Goal: Task Accomplishment & Management: Use online tool/utility

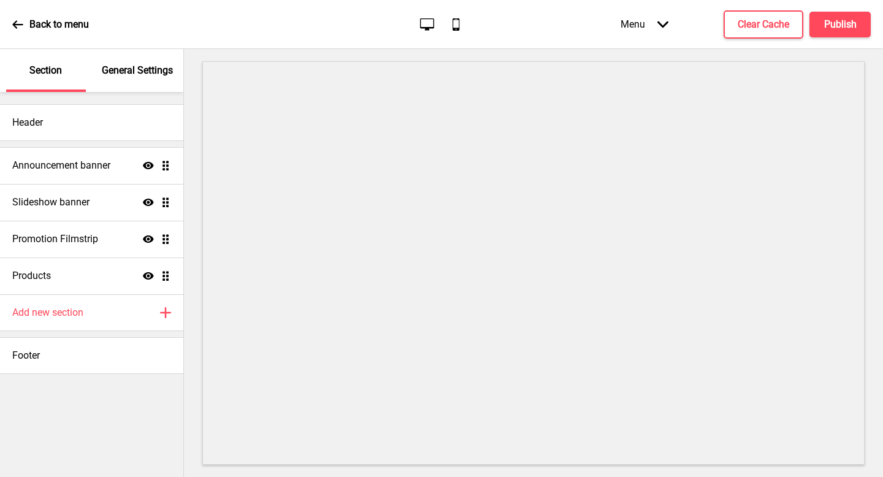
click at [101, 175] on div "Announcement banner Show Drag" at bounding box center [91, 165] width 183 height 37
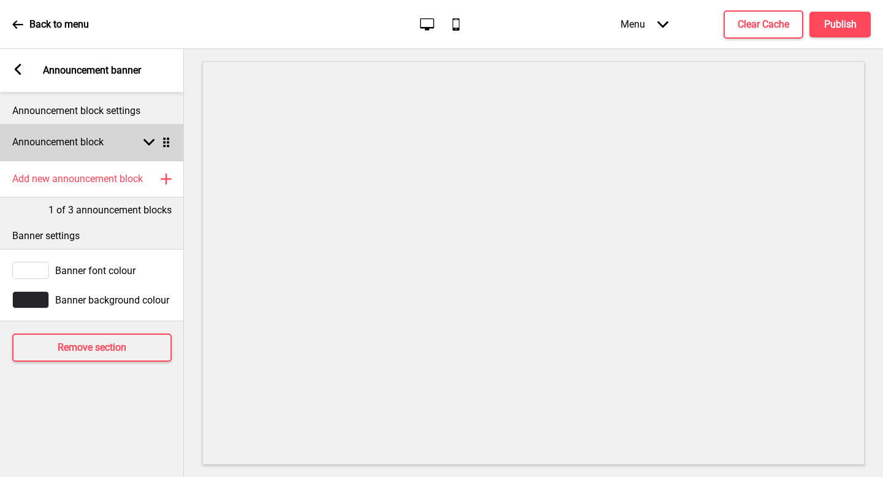
drag, startPoint x: 0, startPoint y: 0, endPoint x: 110, endPoint y: 147, distance: 183.1
click at [110, 147] on div "Announcement block Arrow down Drag" at bounding box center [92, 142] width 184 height 37
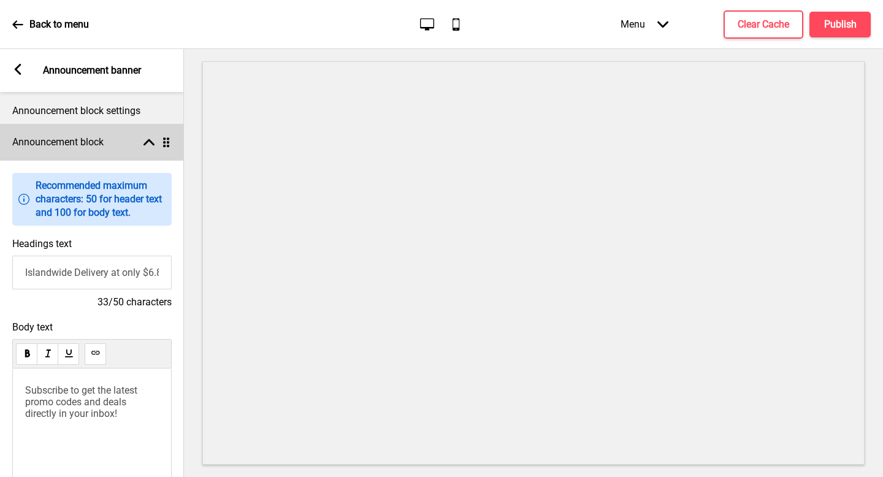
scroll to position [97, 0]
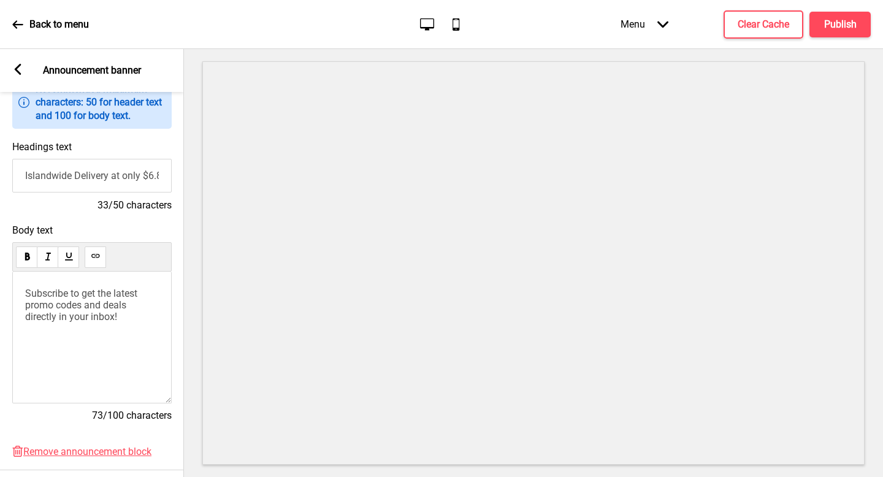
click at [146, 325] on div "Subscribe to get the latest promo codes and deals directly in your inbox!" at bounding box center [91, 338] width 159 height 132
drag, startPoint x: 110, startPoint y: 147, endPoint x: 0, endPoint y: 275, distance: 168.8
click at [0, 275] on div "Body text Subscribe to get the latest promo codes and deals directly in your in…" at bounding box center [92, 328] width 184 height 221
paste div
click at [65, 301] on span "Subscribe to get the latest promo codes and deals directly in your inbox!" at bounding box center [82, 305] width 115 height 35
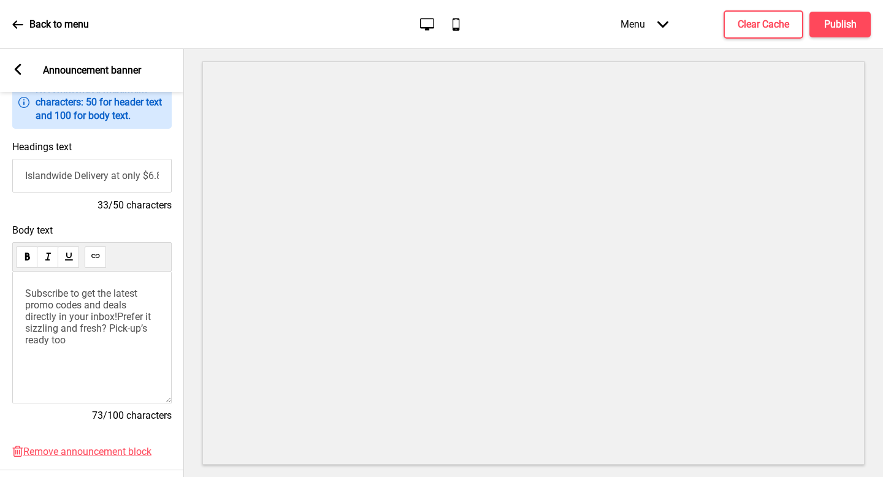
click at [65, 301] on span "Subscribe to get the latest promo codes and deals directly in your inbox!" at bounding box center [82, 305] width 115 height 35
click at [65, 301] on span "Subscribe to get the latest promo coPrefer it sizzling and fresh? Pick-up’s rea…" at bounding box center [91, 317] width 132 height 58
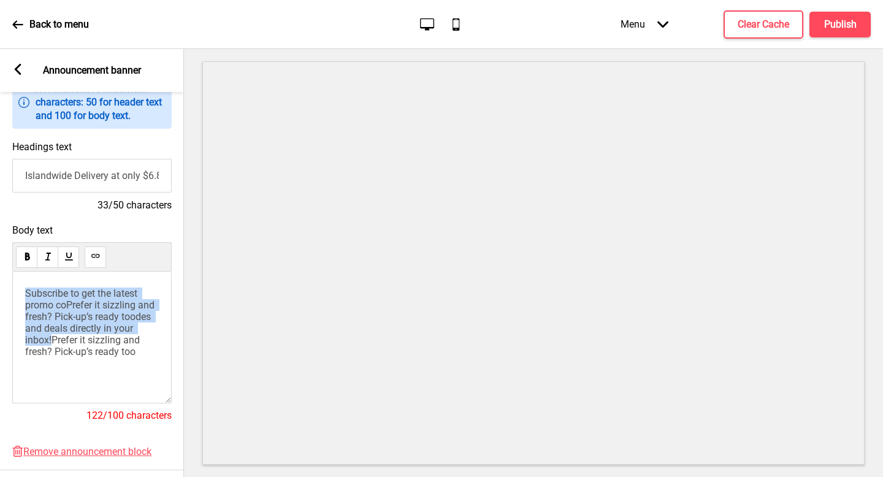
click at [65, 301] on span "Subscribe to get the latest promo coPrefer it sizzling and fresh? Pick-up’s rea…" at bounding box center [91, 317] width 132 height 58
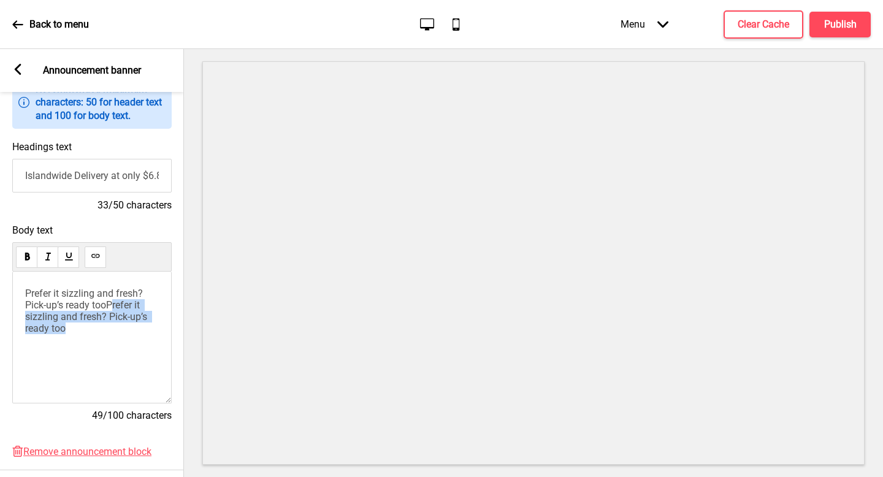
drag, startPoint x: 0, startPoint y: 275, endPoint x: 125, endPoint y: 339, distance: 140.7
click at [125, 339] on div "Prefer it sizzling and fresh? Pick-up’s ready too Prefer it sizzling and fresh?…" at bounding box center [91, 338] width 159 height 132
drag, startPoint x: 125, startPoint y: 339, endPoint x: 142, endPoint y: 335, distance: 17.6
click at [142, 335] on div "Prefer it sizzling and fresh? Pick-up’s ready t Prefer it sizzling and fresh? P…" at bounding box center [91, 338] width 159 height 132
drag, startPoint x: 142, startPoint y: 335, endPoint x: 107, endPoint y: 304, distance: 47.4
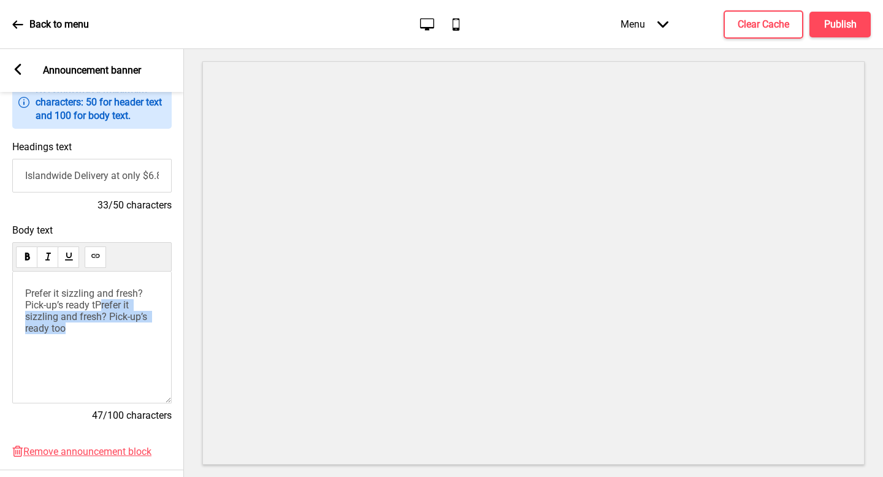
click at [107, 304] on p "Prefer it sizzling and fresh? Pick-up’s ready t Prefer it sizzling and fresh? P…" at bounding box center [92, 311] width 134 height 47
drag, startPoint x: 107, startPoint y: 304, endPoint x: 115, endPoint y: 304, distance: 8.0
click at [115, 304] on p "Prefer it sizzling and fresh? Pick-up’s ready too Prefer it sizzling and fresh?…" at bounding box center [92, 311] width 134 height 47
drag, startPoint x: 115, startPoint y: 304, endPoint x: 159, endPoint y: 355, distance: 67.4
click at [159, 355] on div "Prefer it sizzling and fresh? Pick-up’s ready too Prefer it sizzling and fresh?…" at bounding box center [91, 338] width 159 height 132
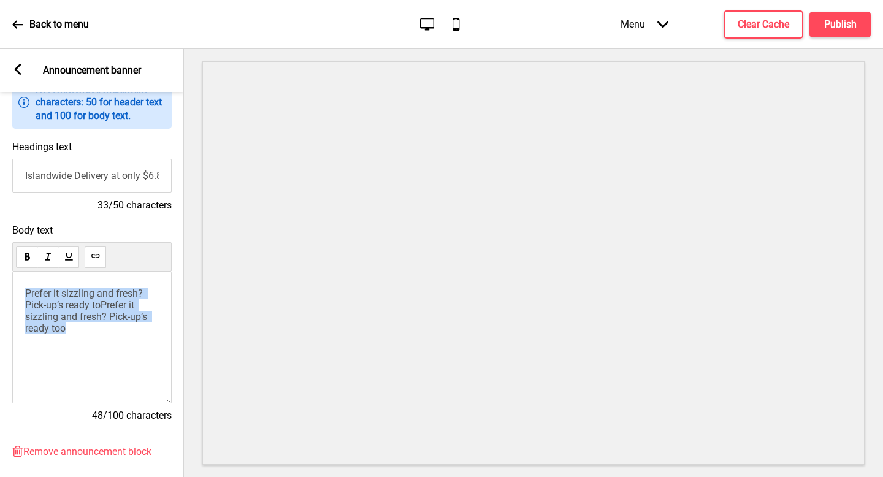
drag, startPoint x: 159, startPoint y: 355, endPoint x: 15, endPoint y: 266, distance: 169.1
click at [15, 266] on div "Body text Prefer it sizzling and fresh? Pick-up’s ready to Prefer it sizzling a…" at bounding box center [91, 328] width 159 height 209
drag, startPoint x: 15, startPoint y: 266, endPoint x: 10, endPoint y: 252, distance: 14.6
click at [10, 252] on div "Body text Prefer it sizzling and fresh? Pick-up’s ready t Prefer it sizzling an…" at bounding box center [92, 328] width 184 height 221
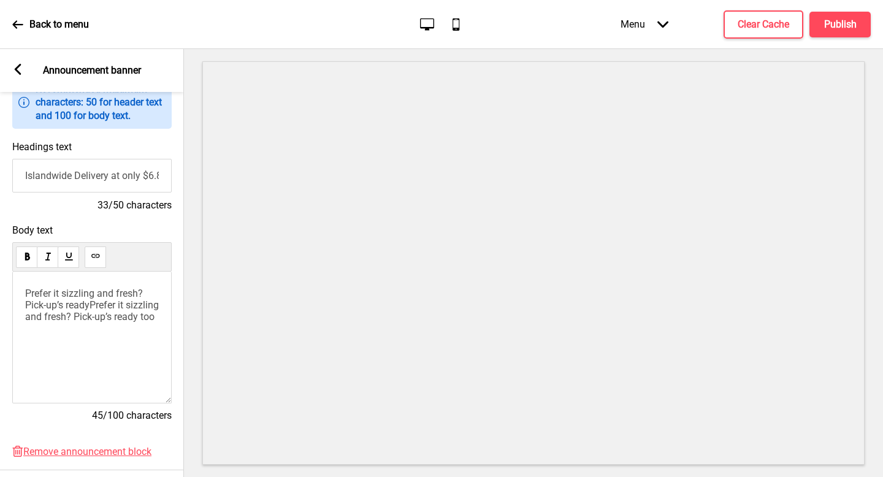
click at [53, 28] on p "Back to menu" at bounding box center [58, 24] width 59 height 13
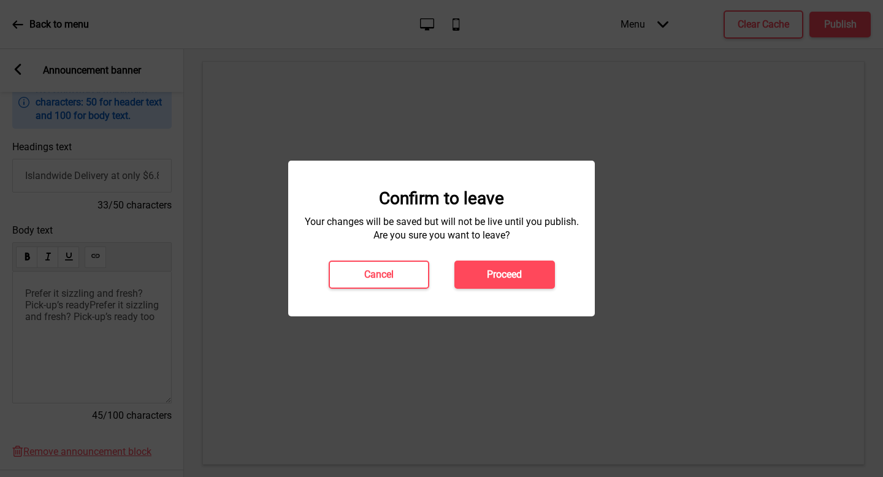
click at [514, 274] on h4 "Proceed" at bounding box center [504, 274] width 35 height 13
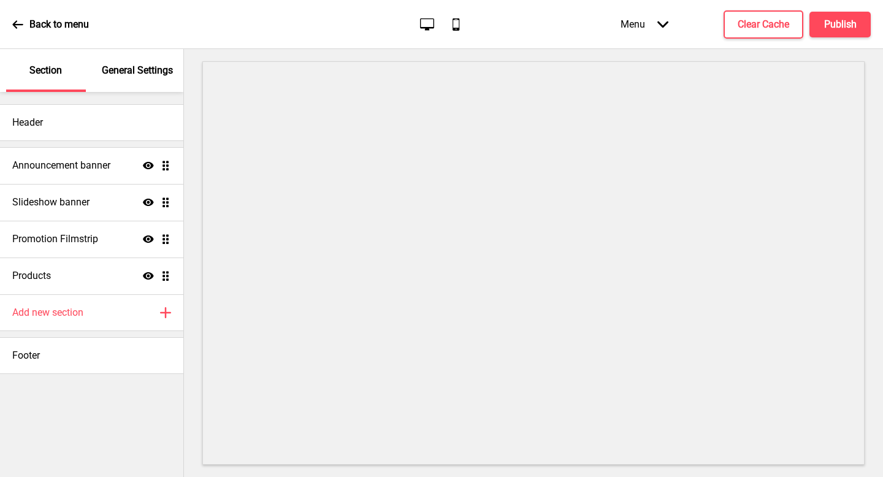
click at [87, 175] on div "Announcement banner Show Drag" at bounding box center [91, 165] width 183 height 37
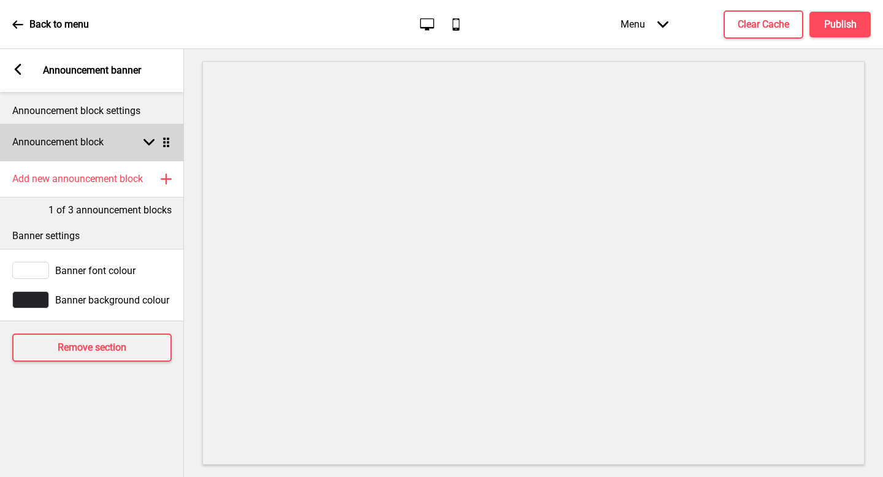
drag, startPoint x: 0, startPoint y: 0, endPoint x: 82, endPoint y: 135, distance: 157.7
click at [82, 135] on div "Announcement block Arrow down Drag" at bounding box center [92, 142] width 184 height 37
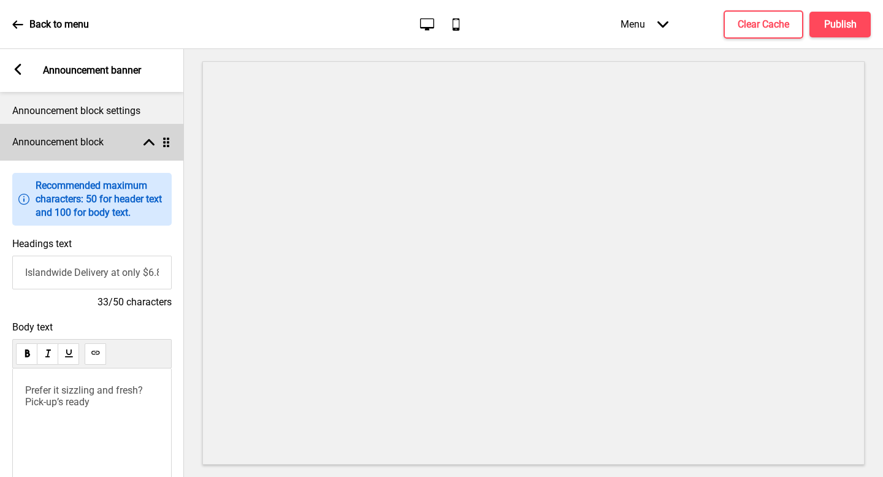
click at [82, 401] on span "Prefer it sizzling and fresh? Pick-up’s ready" at bounding box center [85, 396] width 120 height 23
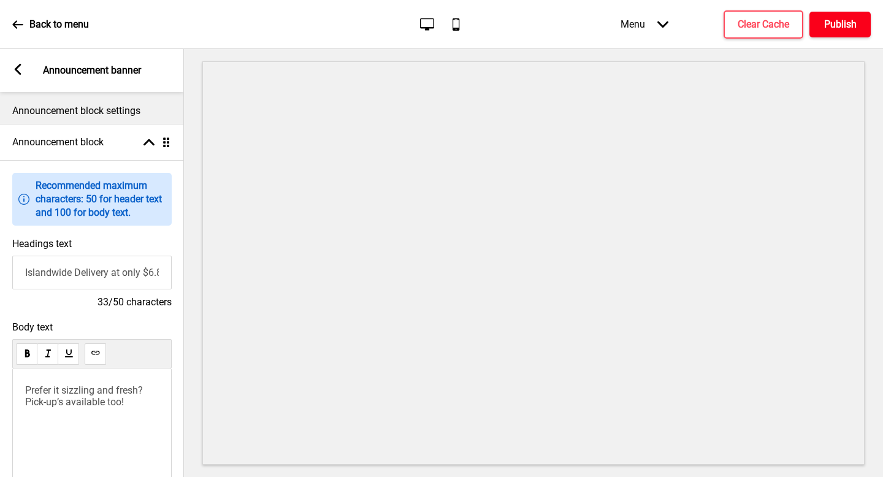
click at [840, 32] on button "Publish" at bounding box center [839, 25] width 61 height 26
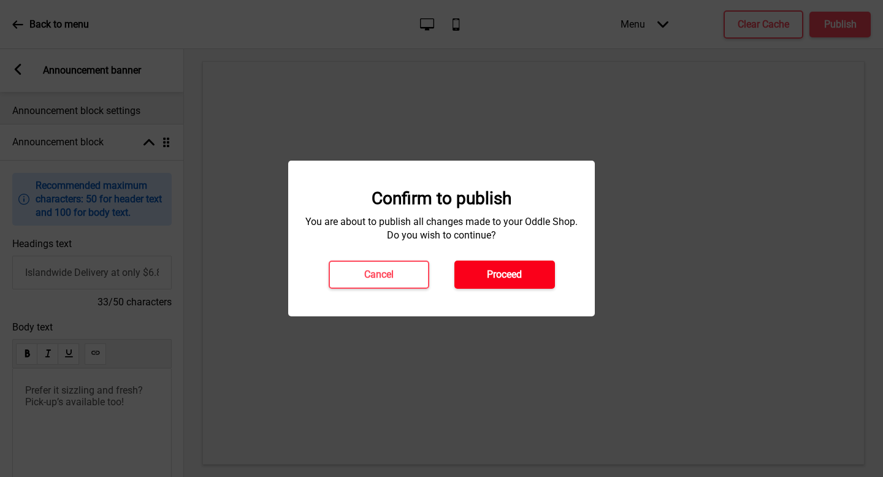
drag, startPoint x: 840, startPoint y: 32, endPoint x: 524, endPoint y: 281, distance: 402.2
click at [524, 281] on button "Proceed" at bounding box center [504, 275] width 101 height 28
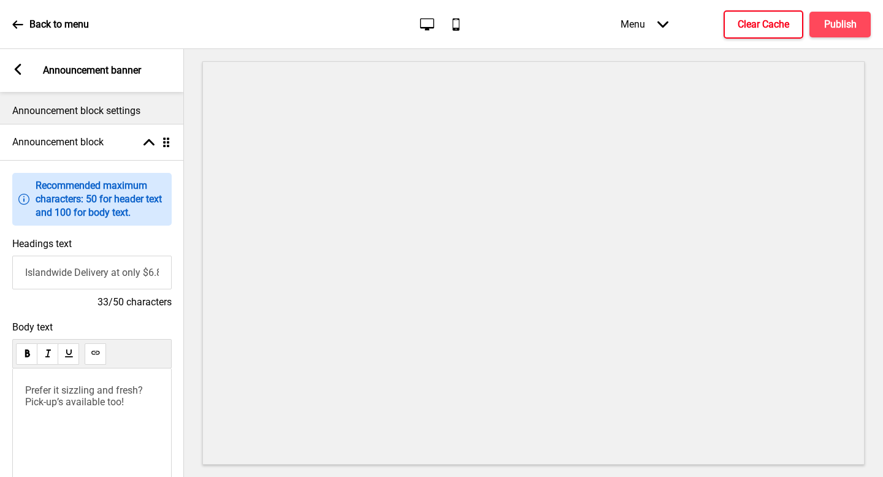
click at [752, 31] on button "Clear Cache" at bounding box center [764, 24] width 80 height 28
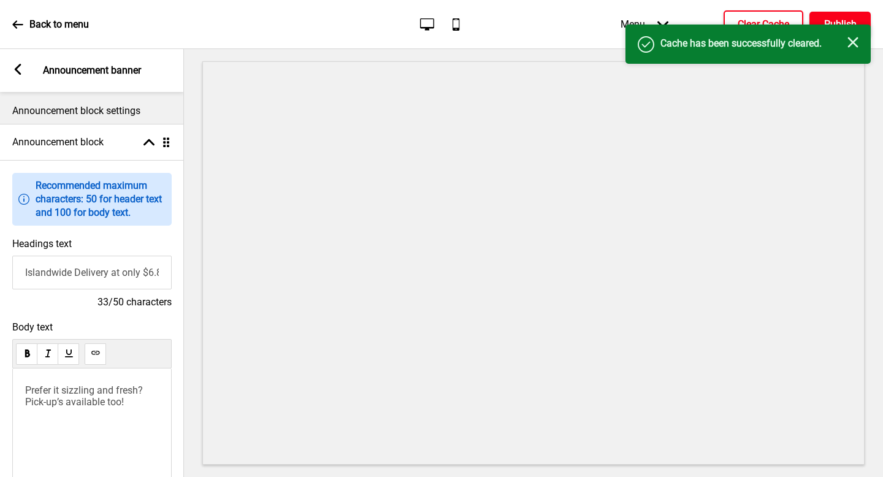
click at [851, 22] on h4 "Publish" at bounding box center [840, 24] width 33 height 13
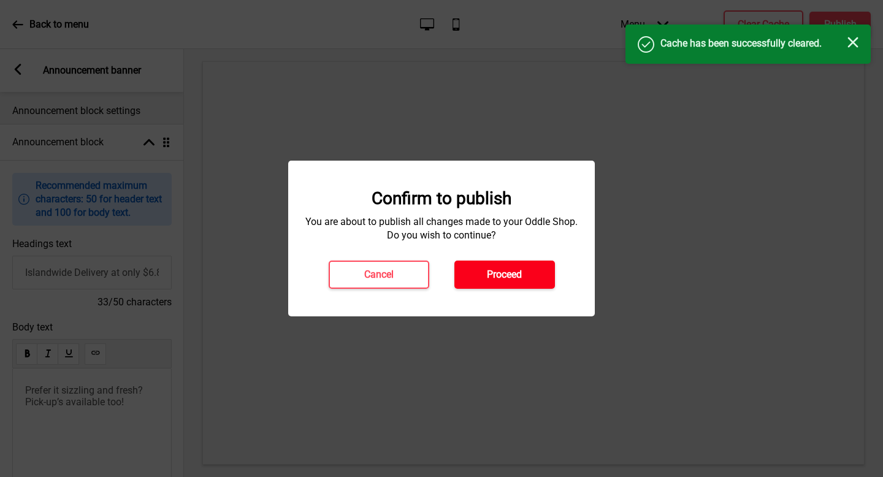
drag, startPoint x: 752, startPoint y: 31, endPoint x: 515, endPoint y: 263, distance: 331.7
click at [515, 263] on button "Proceed" at bounding box center [504, 275] width 101 height 28
